Goal: Transaction & Acquisition: Purchase product/service

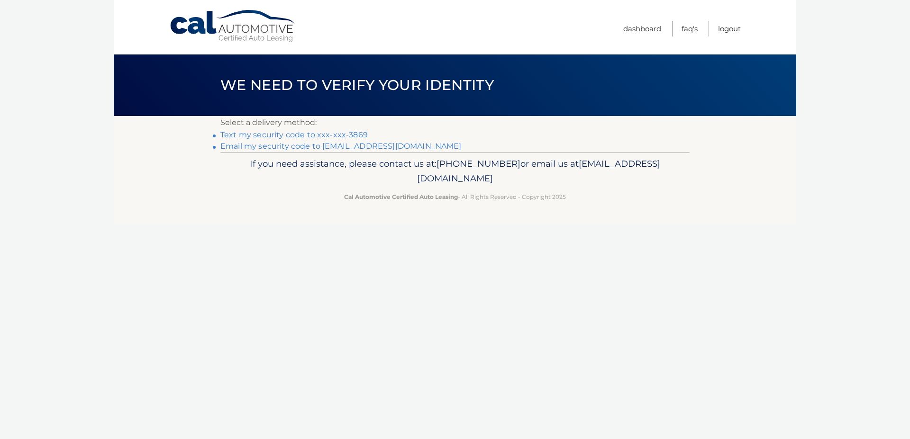
click at [284, 138] on link "Text my security code to xxx-xxx-3869" at bounding box center [293, 134] width 147 height 9
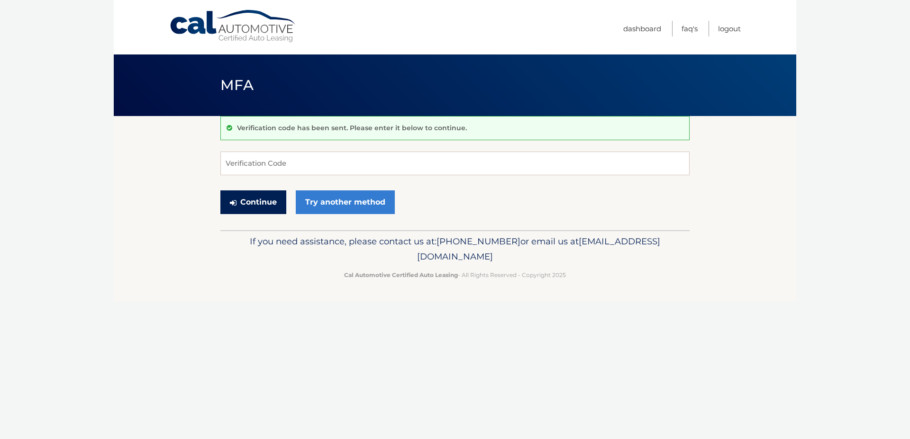
click at [256, 205] on button "Continue" at bounding box center [253, 202] width 66 height 24
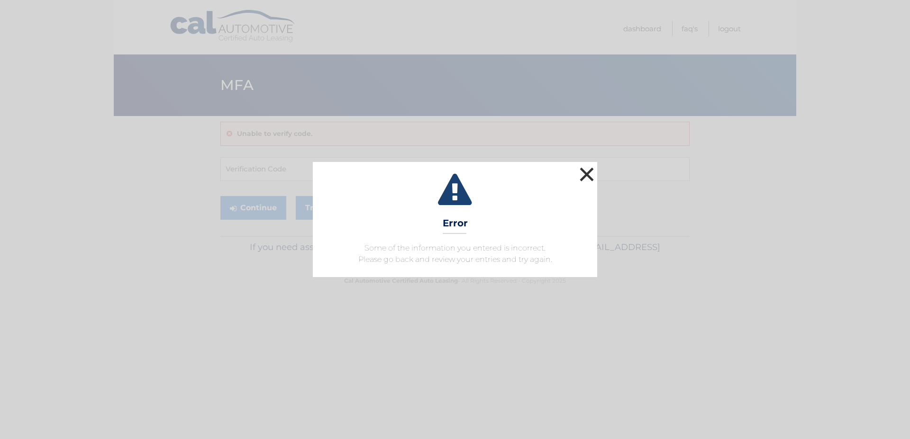
click at [589, 176] on button "×" at bounding box center [586, 174] width 19 height 19
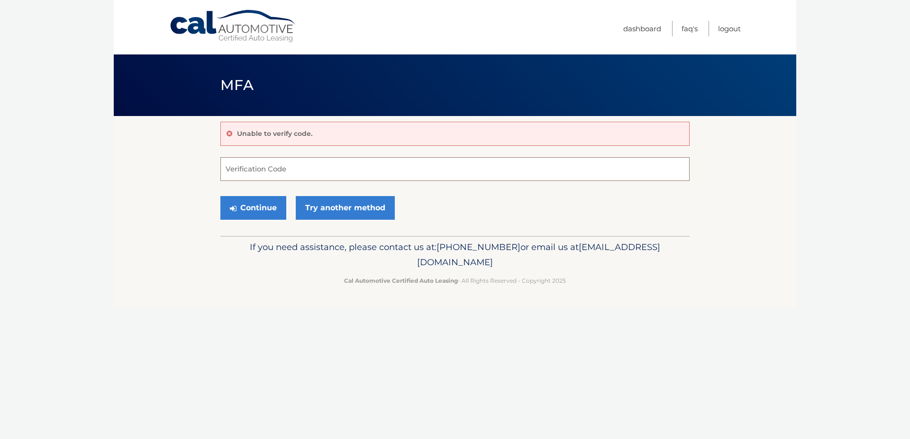
click at [244, 172] on input "Verification Code" at bounding box center [454, 169] width 469 height 24
click at [238, 173] on input "Verification Code" at bounding box center [454, 169] width 469 height 24
type input "439715"
click at [253, 208] on button "Continue" at bounding box center [253, 208] width 66 height 24
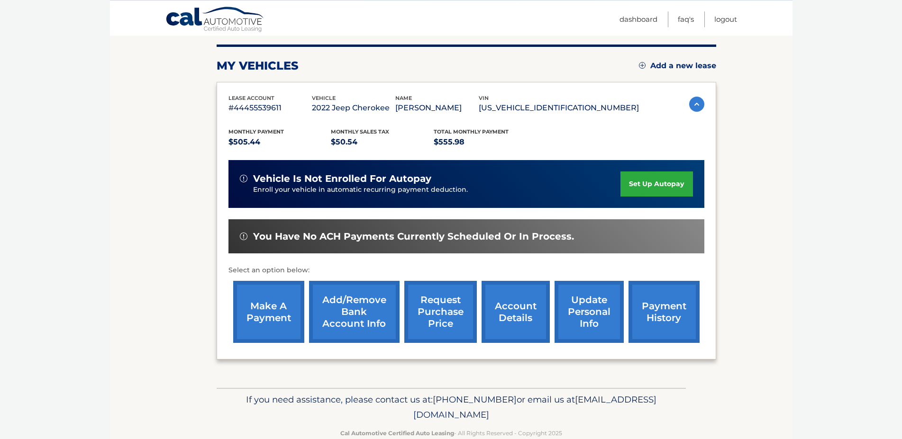
scroll to position [135, 0]
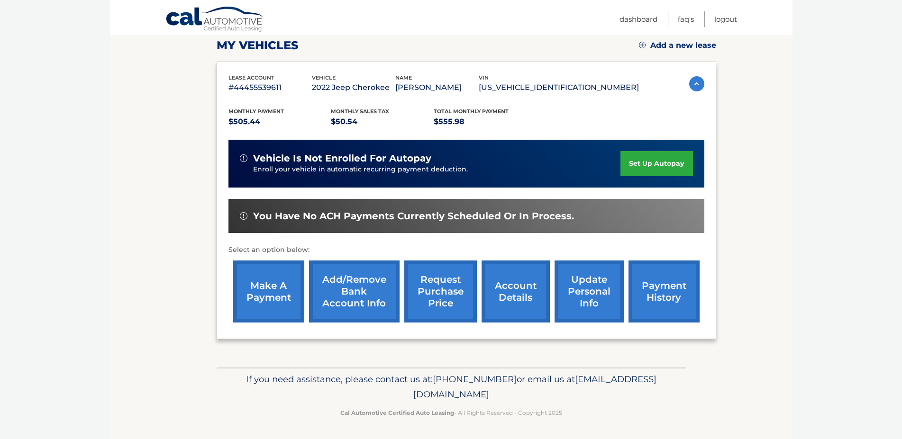
click at [269, 289] on link "make a payment" at bounding box center [268, 292] width 71 height 62
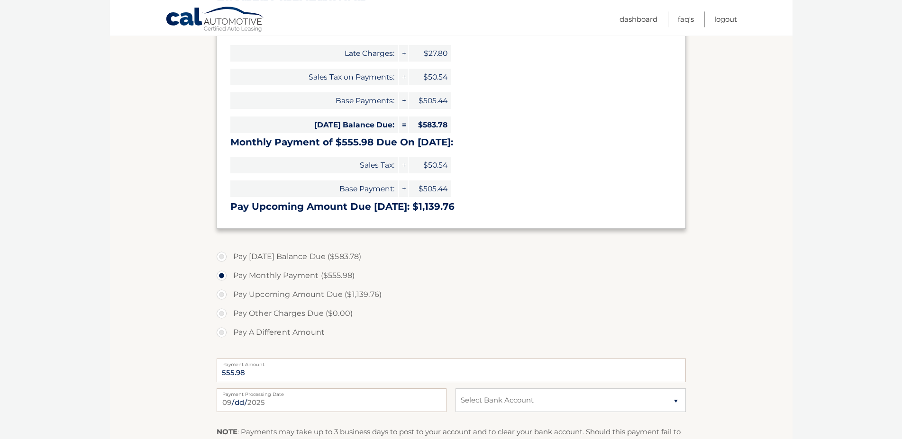
scroll to position [145, 0]
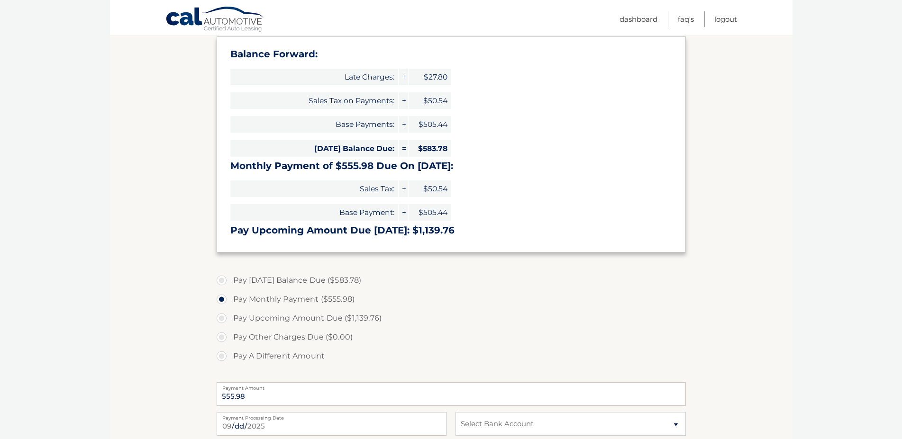
click at [221, 281] on label "Pay [DATE] Balance Due ($583.78)" at bounding box center [451, 280] width 469 height 19
click at [221, 281] on input "Pay [DATE] Balance Due ($583.78)" at bounding box center [224, 278] width 9 height 15
radio input "true"
type input "583.78"
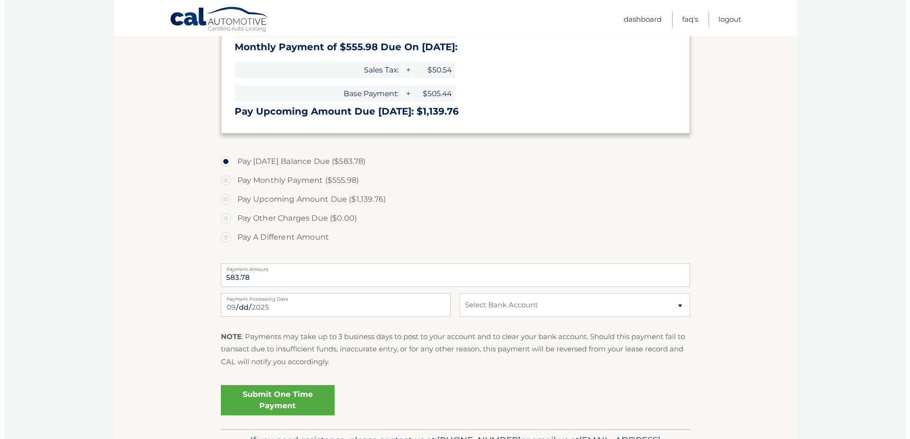
scroll to position [290, 0]
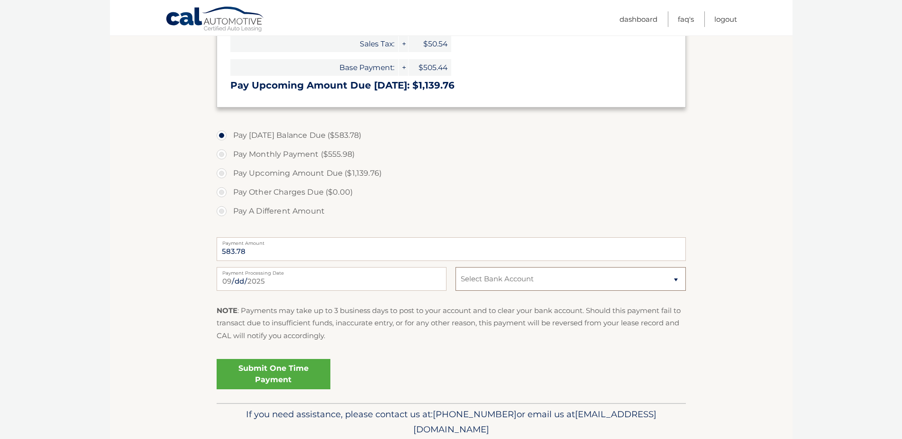
click at [455, 267] on select "Select Bank Account Checking DOLLAR BANK *****7207 Checking DOLLAR BANK *****61…" at bounding box center [570, 279] width 230 height 24
select select "NzFlMmVlMWYtMTMxYy00MzM1LWFkN2QtMGI4YTMxYTUyZDVj"
click option "Checking DOLLAR BANK *****7207" at bounding box center [0, 0] width 0 height 0
click at [273, 372] on link "Submit One Time Payment" at bounding box center [274, 374] width 114 height 30
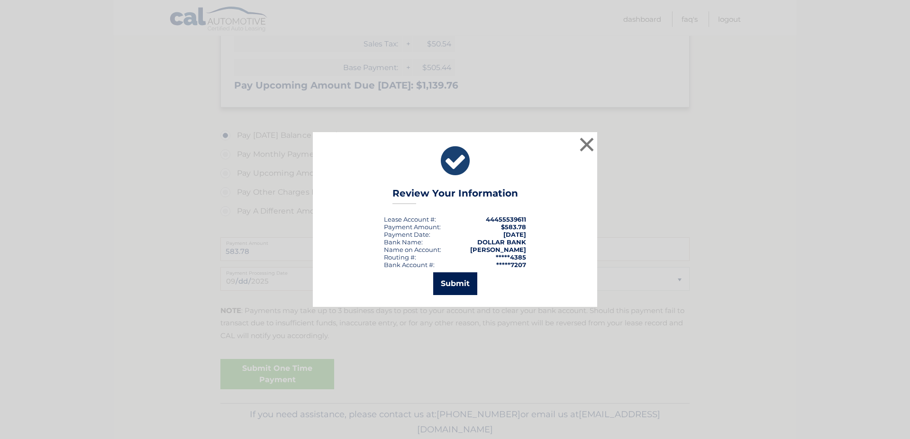
click at [459, 284] on button "Submit" at bounding box center [455, 283] width 44 height 23
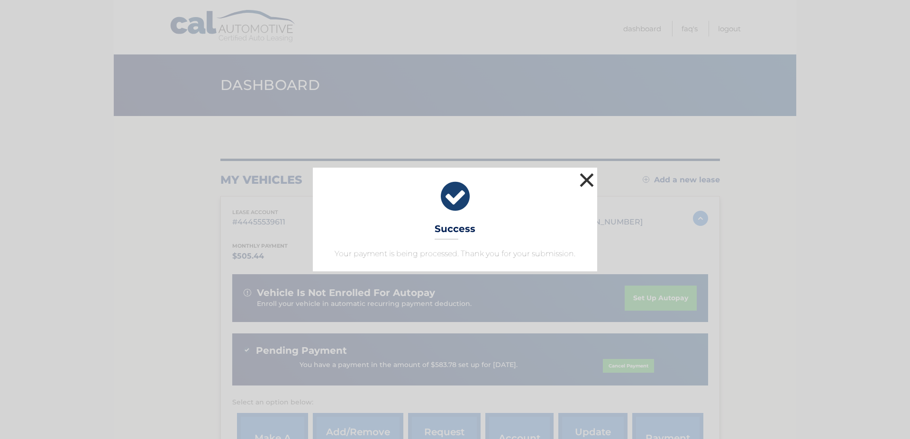
click at [588, 183] on button "×" at bounding box center [586, 180] width 19 height 19
